Goal: Information Seeking & Learning: Compare options

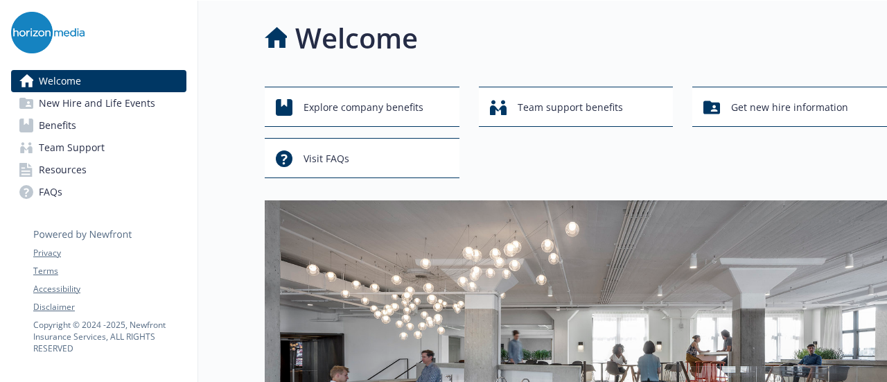
click at [50, 121] on span "Benefits" at bounding box center [57, 125] width 37 height 22
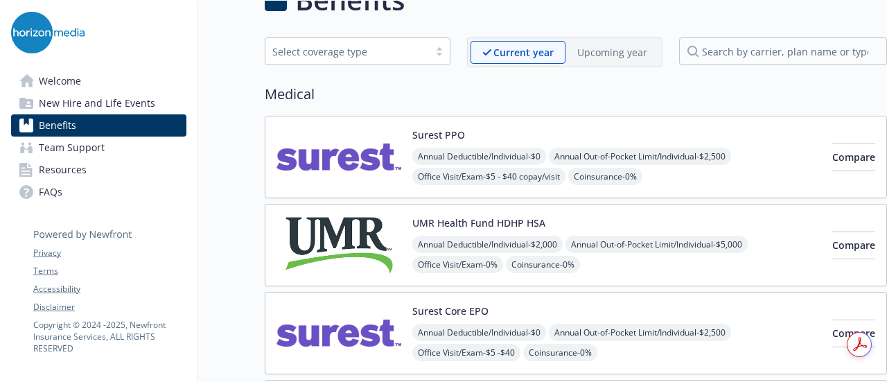
scroll to position [37, 0]
click at [342, 166] on img at bounding box center [339, 157] width 125 height 59
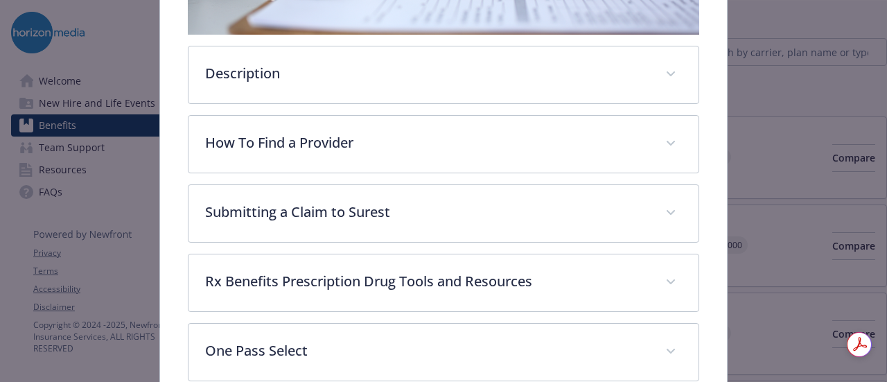
scroll to position [372, 0]
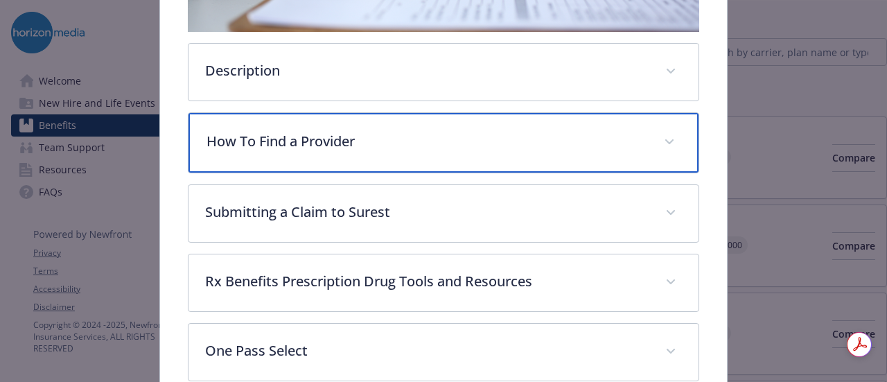
click at [373, 132] on p "How To Find a Provider" at bounding box center [427, 141] width 440 height 21
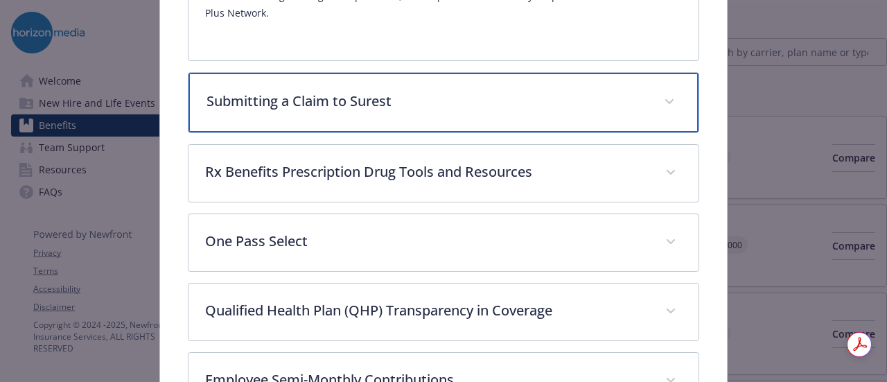
scroll to position [676, 0]
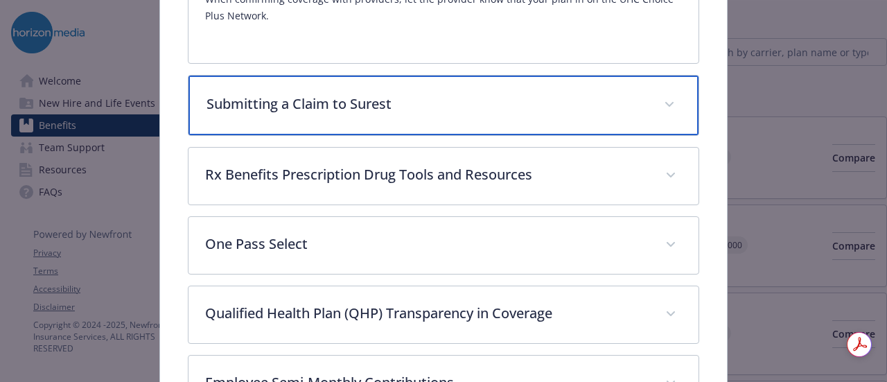
click at [321, 94] on p "Submitting a Claim to Surest" at bounding box center [427, 104] width 440 height 21
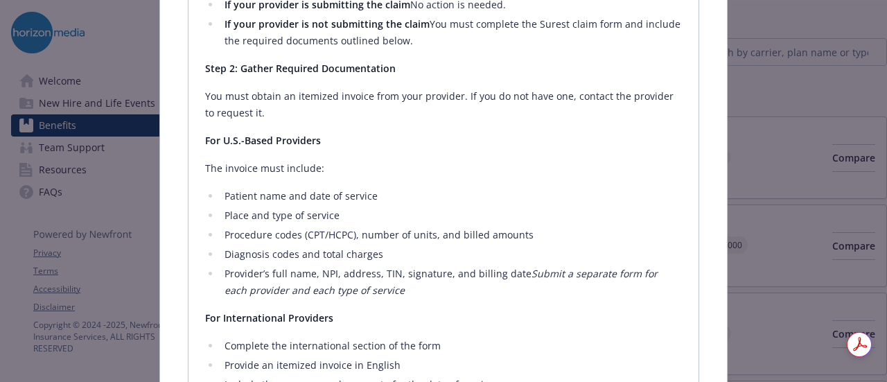
scroll to position [932, 0]
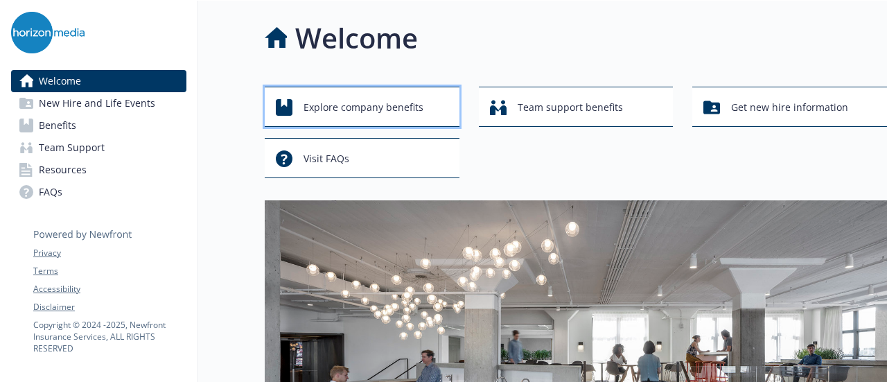
click at [339, 112] on span "Explore company benefits" at bounding box center [364, 107] width 120 height 26
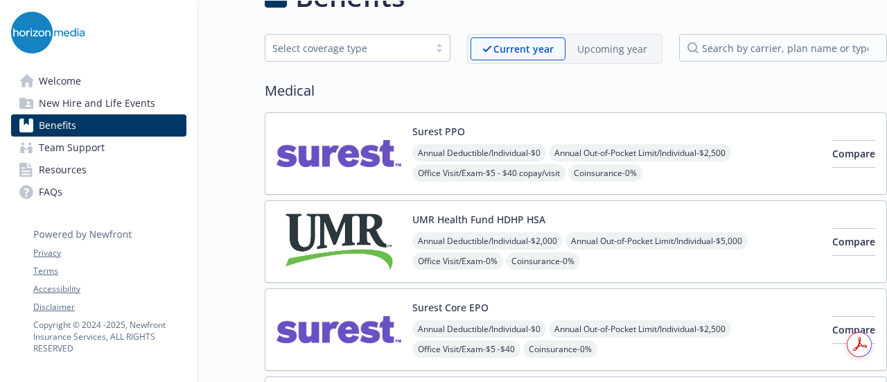
scroll to position [46, 0]
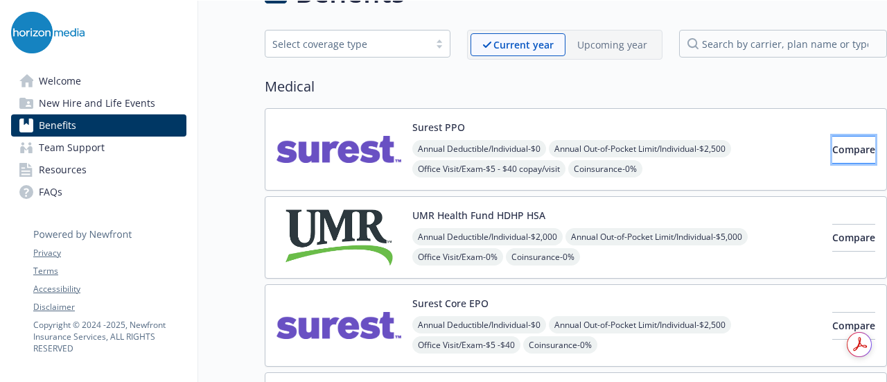
click at [832, 143] on span "Compare" at bounding box center [853, 149] width 43 height 13
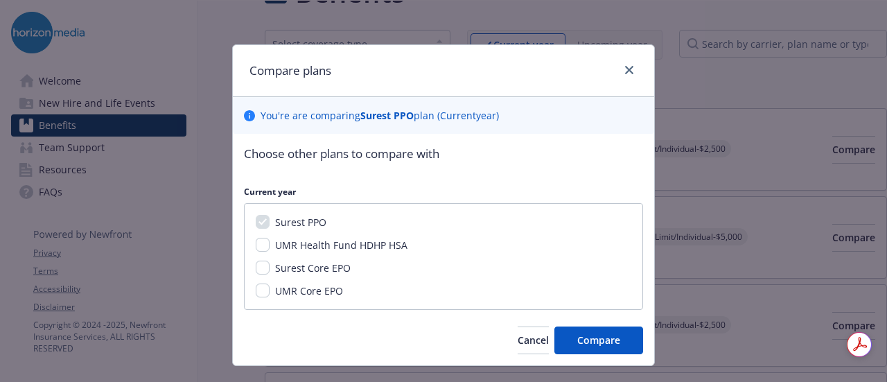
scroll to position [6, 0]
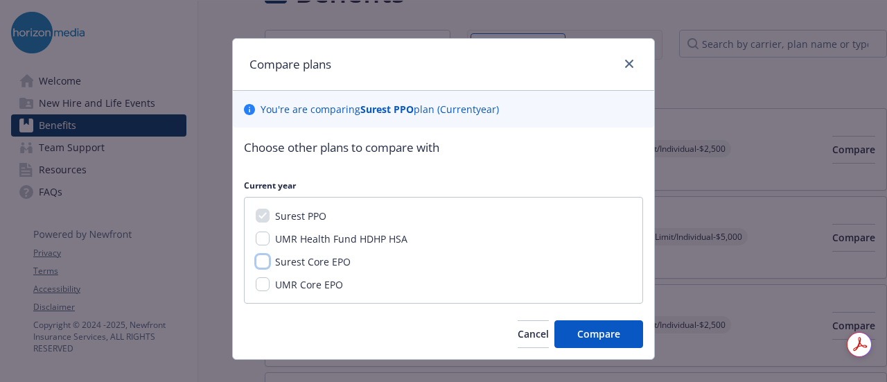
click at [256, 264] on input "Surest Core EPO" at bounding box center [263, 261] width 14 height 14
checkbox input "true"
click at [256, 288] on input "UMR Core EPO" at bounding box center [263, 284] width 14 height 14
checkbox input "true"
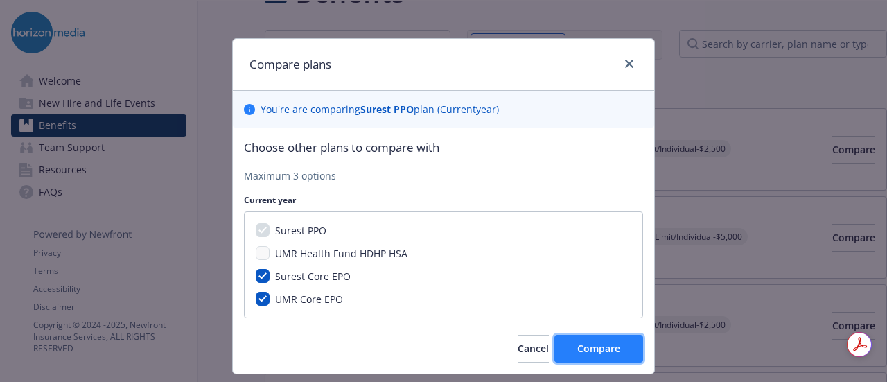
click at [590, 345] on span "Compare" at bounding box center [598, 348] width 43 height 13
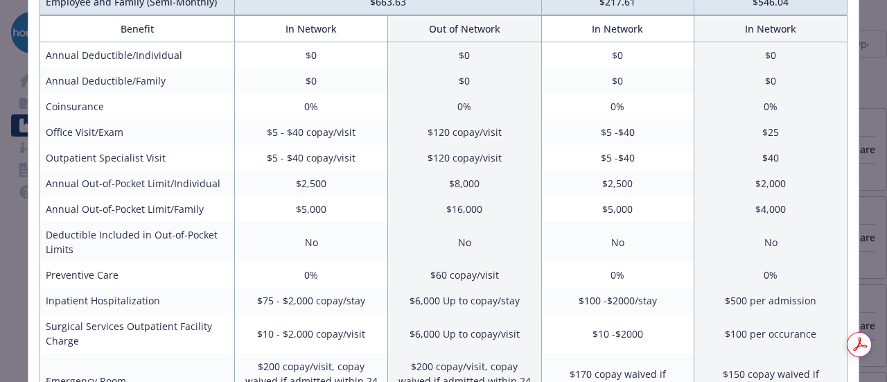
scroll to position [0, 0]
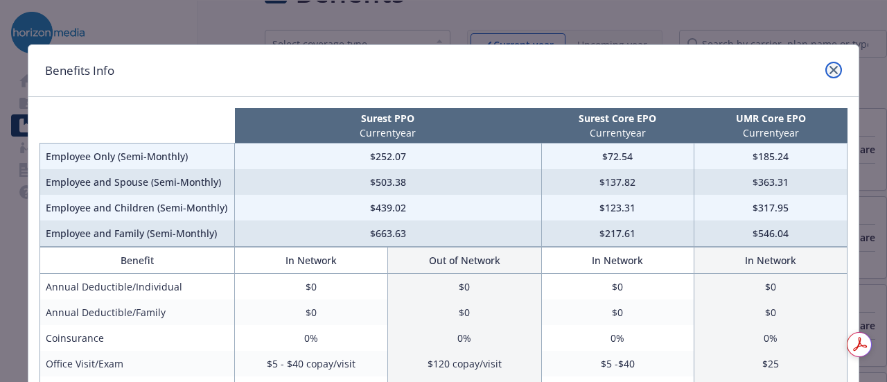
click at [829, 76] on link "close" at bounding box center [834, 70] width 17 height 17
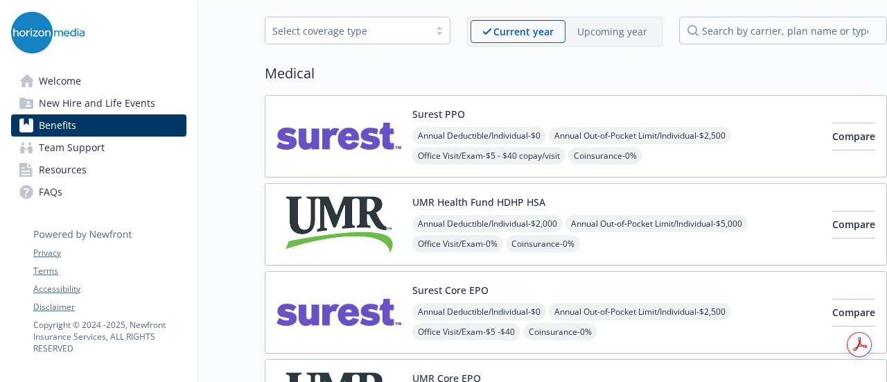
scroll to position [54, 0]
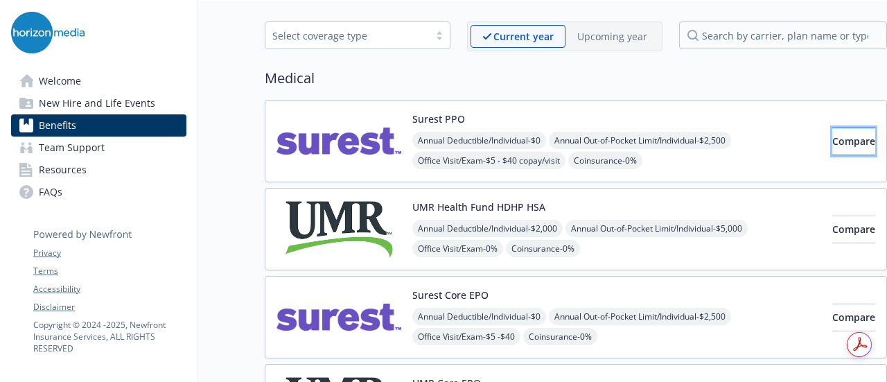
click at [832, 142] on button "Compare" at bounding box center [853, 142] width 43 height 28
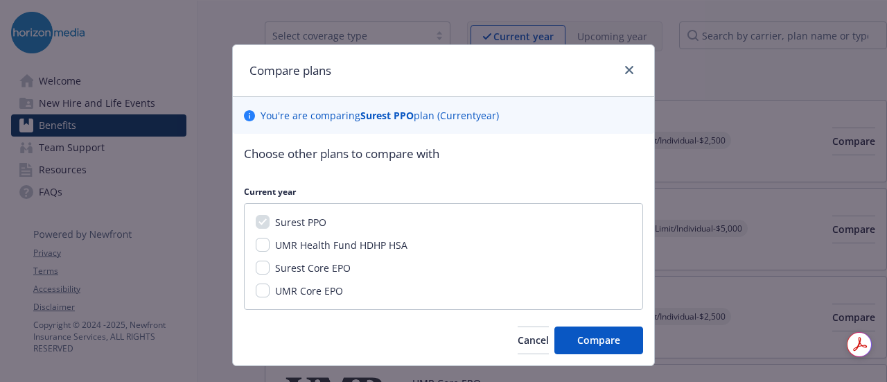
scroll to position [27, 0]
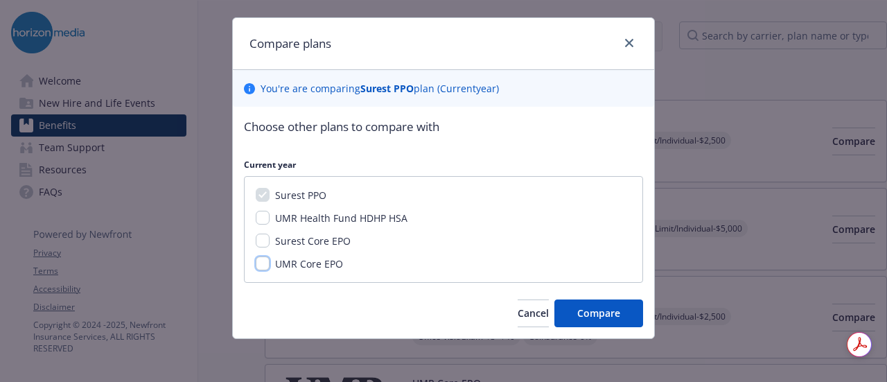
click at [257, 261] on input "UMR Core EPO" at bounding box center [263, 263] width 14 height 14
checkbox input "true"
click at [256, 211] on input "UMR Health Fund HDHP HSA" at bounding box center [263, 218] width 14 height 14
checkbox input "true"
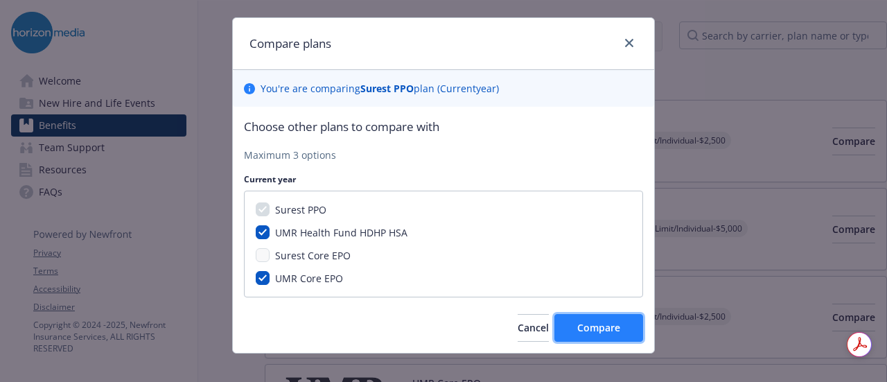
click at [605, 326] on span "Compare" at bounding box center [598, 327] width 43 height 13
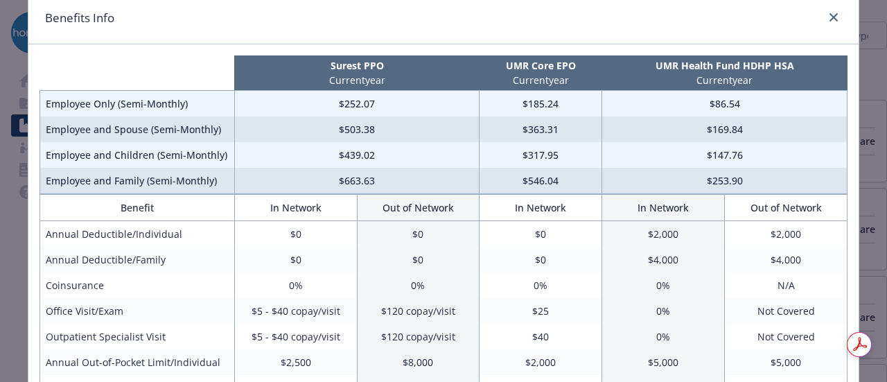
scroll to position [51, 0]
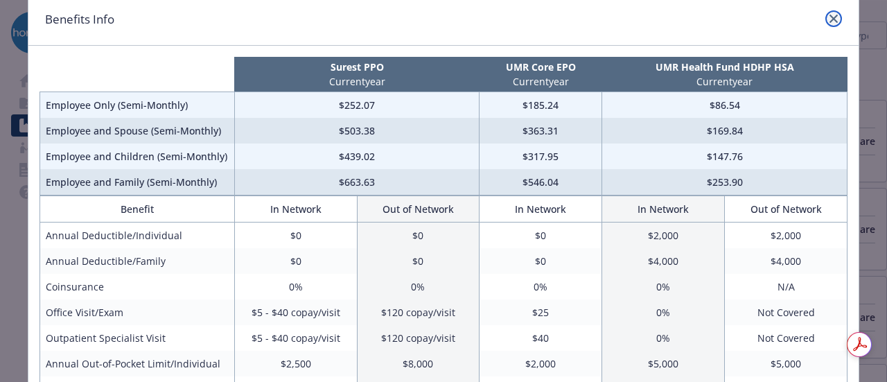
click at [830, 19] on icon "close" at bounding box center [834, 19] width 8 height 8
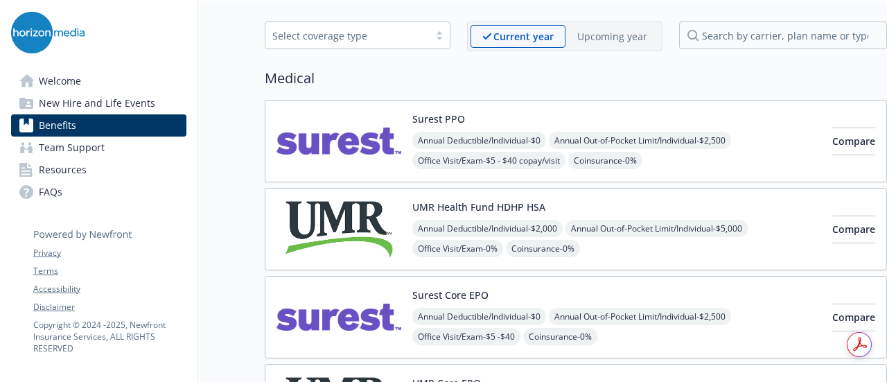
scroll to position [0, 0]
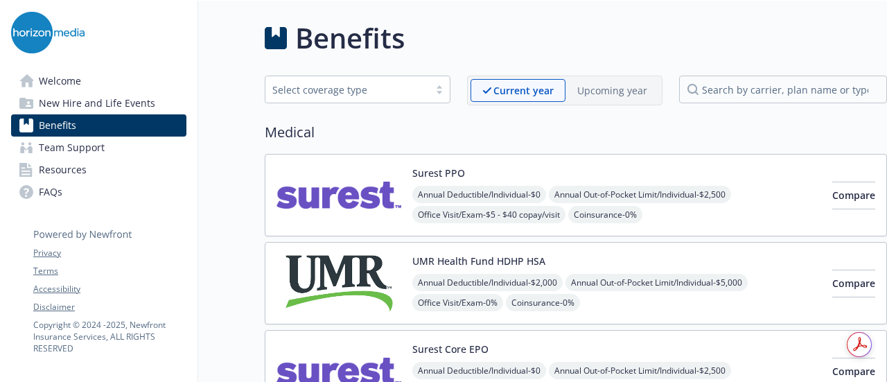
click at [82, 83] on link "Welcome" at bounding box center [98, 81] width 175 height 22
